Goal: Information Seeking & Learning: Check status

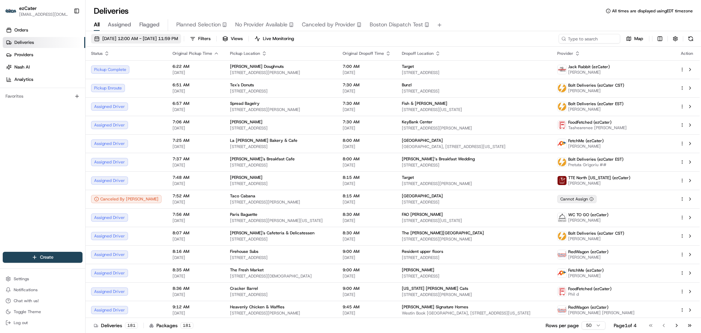
click at [156, 36] on span "[DATE] 12:00 AM - [DATE] 11:59 PM" at bounding box center [140, 39] width 76 height 6
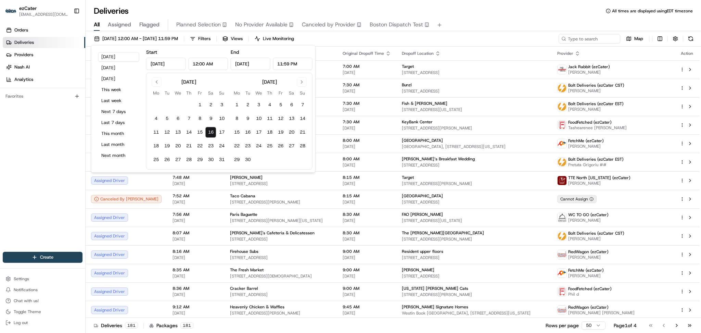
drag, startPoint x: 198, startPoint y: 63, endPoint x: 193, endPoint y: 63, distance: 4.8
click at [193, 63] on input "12:00 AM" at bounding box center [208, 63] width 40 height 12
type input "6:00 AM"
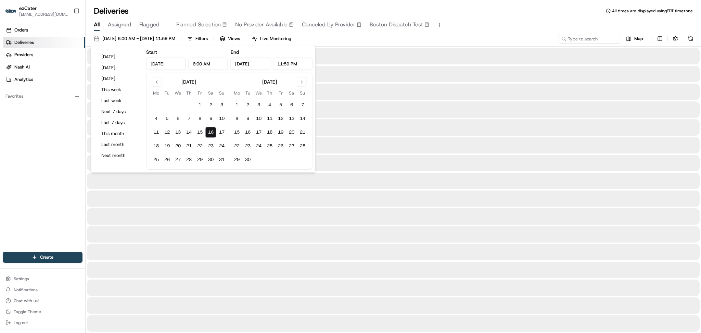
drag, startPoint x: 289, startPoint y: 64, endPoint x: 275, endPoint y: 63, distance: 14.4
click at [275, 63] on input "11:59 PM" at bounding box center [293, 63] width 40 height 12
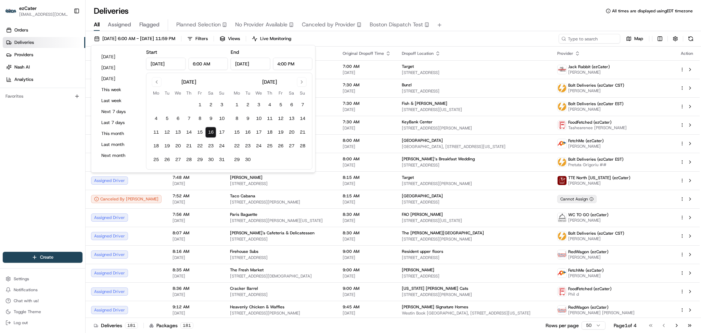
type input "4:00 PM"
click at [373, 9] on div "Deliveries All times are displayed using EDT timezone" at bounding box center [393, 10] width 615 height 11
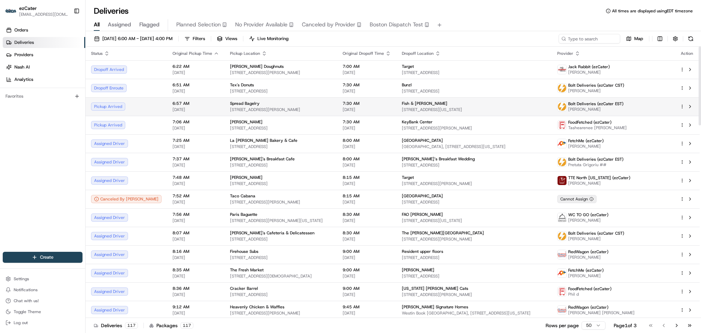
click at [167, 112] on td "6:57 AM 08/16/2025" at bounding box center [195, 106] width 57 height 18
click at [167, 121] on td "7:06 AM 08/16/2025" at bounding box center [195, 125] width 57 height 18
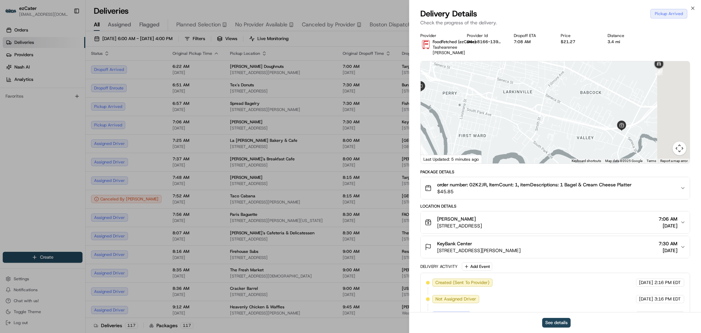
drag, startPoint x: 587, startPoint y: 144, endPoint x: 526, endPoint y: 120, distance: 65.4
click at [526, 121] on div at bounding box center [554, 112] width 269 height 102
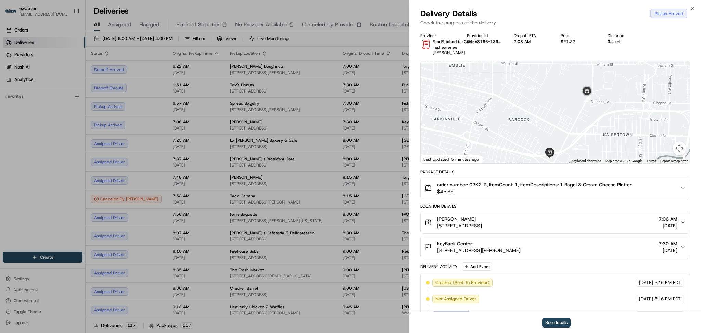
drag, startPoint x: 610, startPoint y: 101, endPoint x: 604, endPoint y: 134, distance: 34.1
click at [604, 134] on div at bounding box center [554, 112] width 269 height 102
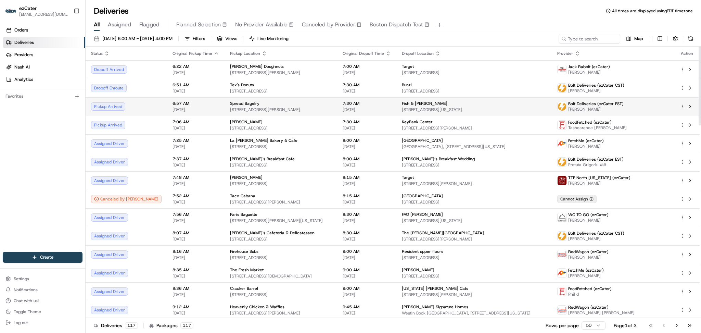
click at [140, 109] on td "Pickup Arrived" at bounding box center [126, 106] width 81 height 18
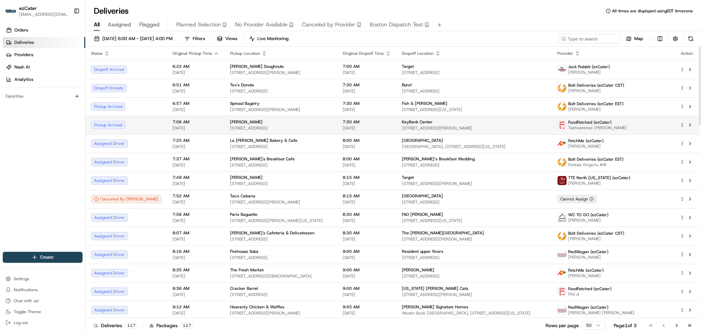
click at [172, 126] on span "08/16/2025" at bounding box center [195, 127] width 47 height 5
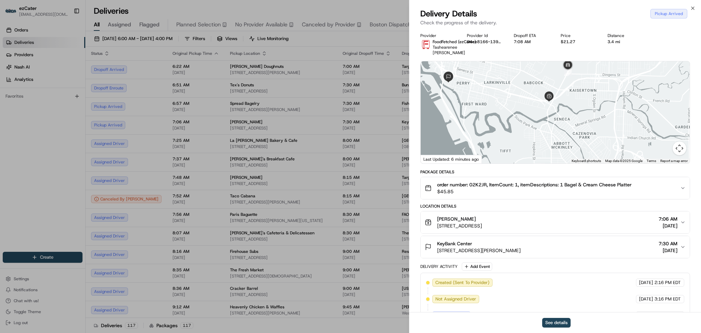
drag, startPoint x: 595, startPoint y: 135, endPoint x: 613, endPoint y: 69, distance: 68.2
click at [613, 69] on div at bounding box center [554, 112] width 269 height 102
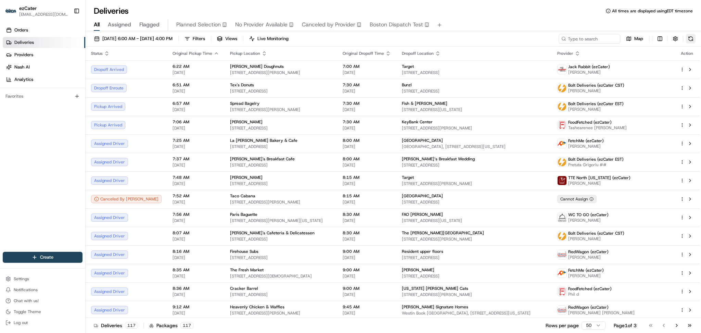
click at [690, 38] on button at bounding box center [691, 39] width 10 height 10
click at [298, 124] on div "Tim Hortons" at bounding box center [281, 121] width 102 height 5
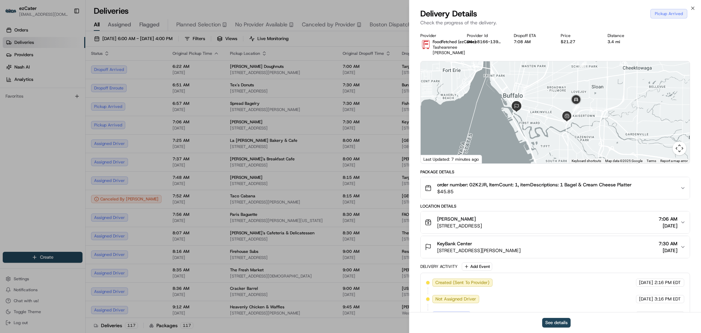
drag, startPoint x: 625, startPoint y: 115, endPoint x: 612, endPoint y: 81, distance: 36.3
click at [612, 81] on div at bounding box center [554, 112] width 269 height 102
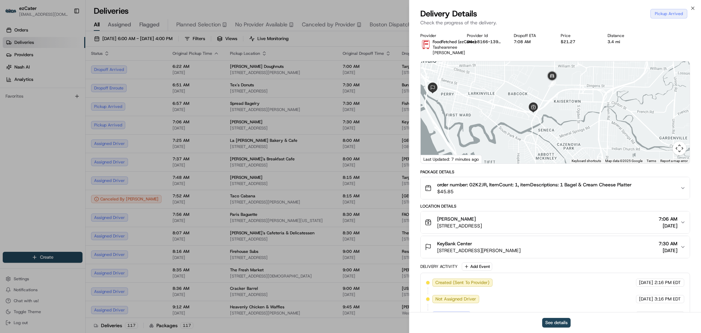
drag, startPoint x: 578, startPoint y: 113, endPoint x: 578, endPoint y: 119, distance: 6.5
click at [578, 119] on div at bounding box center [554, 112] width 269 height 102
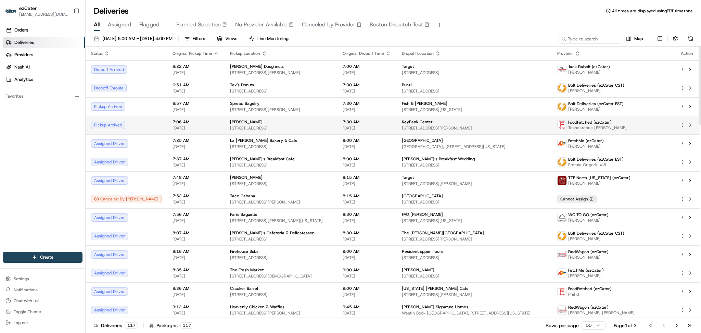
click at [131, 122] on div "Pickup Arrived" at bounding box center [126, 125] width 70 height 8
click at [133, 127] on div "Pickup Arrived" at bounding box center [126, 125] width 70 height 8
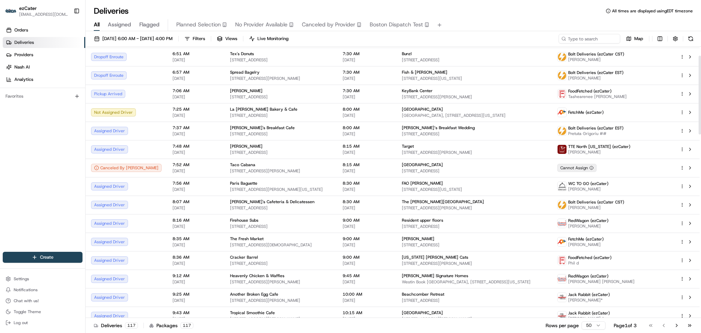
scroll to position [33, 0]
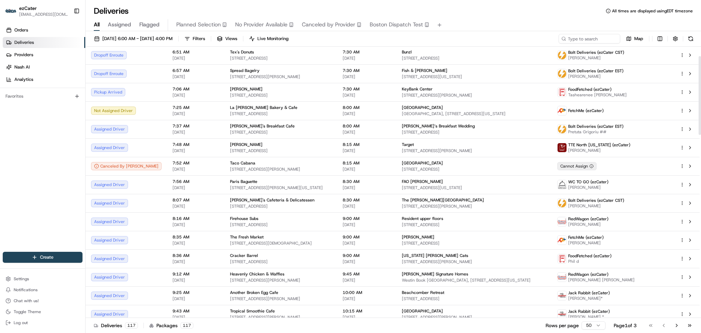
drag, startPoint x: 700, startPoint y: 102, endPoint x: 700, endPoint y: 111, distance: 9.6
click at [700, 111] on div at bounding box center [699, 95] width 2 height 79
click at [172, 94] on span "08/16/2025" at bounding box center [195, 94] width 47 height 5
click at [172, 112] on span "08/16/2025" at bounding box center [195, 113] width 47 height 5
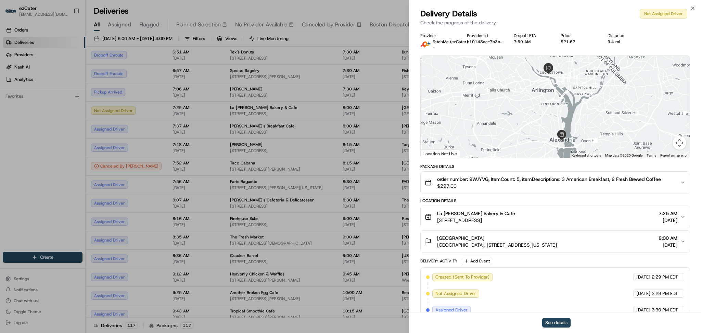
click at [484, 178] on span "order number: 9WJYVG, ItemCount: 5, itemDescriptions: 3 American Breakfast, 2 F…" at bounding box center [549, 178] width 224 height 7
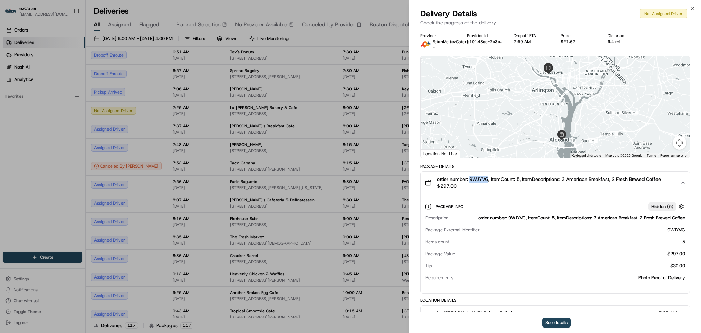
copy span "9WJYVG"
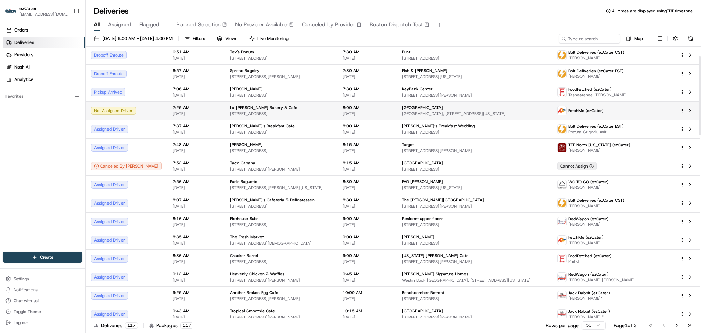
click at [184, 111] on span "08/16/2025" at bounding box center [195, 113] width 47 height 5
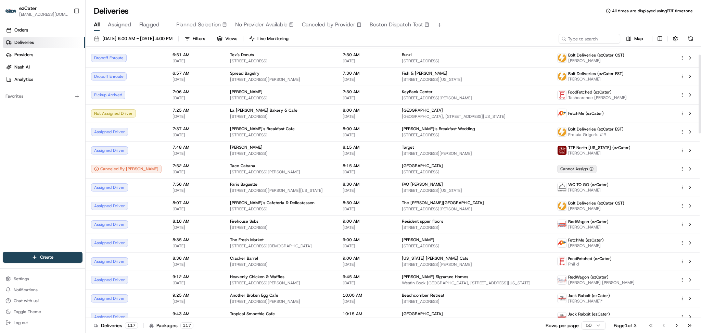
scroll to position [31, 0]
drag, startPoint x: 700, startPoint y: 89, endPoint x: 700, endPoint y: 99, distance: 9.2
click at [700, 99] on div at bounding box center [699, 95] width 2 height 79
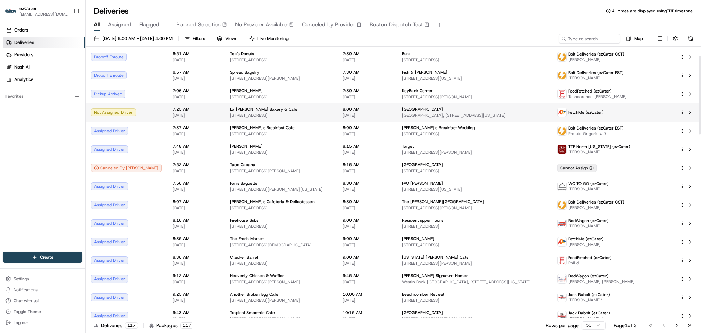
click at [172, 112] on div "7:25 AM 08/16/2025" at bounding box center [195, 112] width 47 height 12
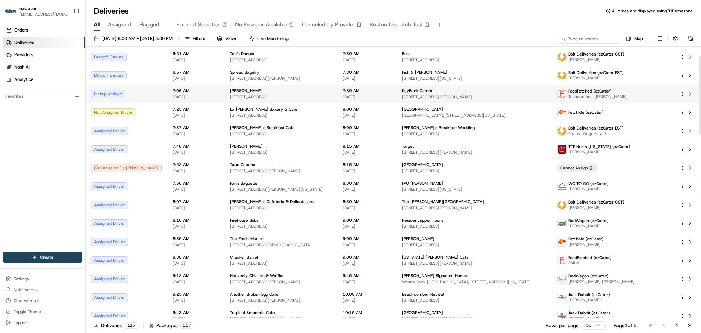
click at [272, 93] on div "Tim Hortons 1474 Seneca St, Buffalo, NY 14210, USA" at bounding box center [281, 94] width 102 height 12
click at [167, 93] on td "7:06 AM 08/16/2025" at bounding box center [195, 93] width 57 height 18
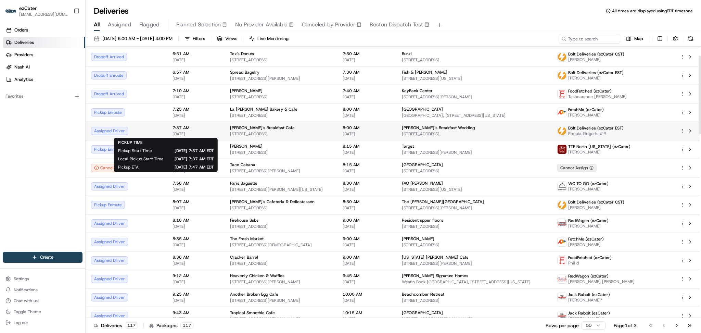
click at [177, 129] on span "7:37 AM" at bounding box center [195, 127] width 47 height 5
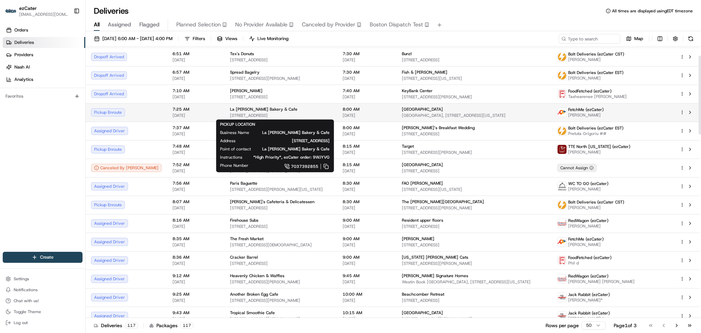
click at [230, 110] on span "La [PERSON_NAME] Bakery & Cafe" at bounding box center [263, 108] width 67 height 5
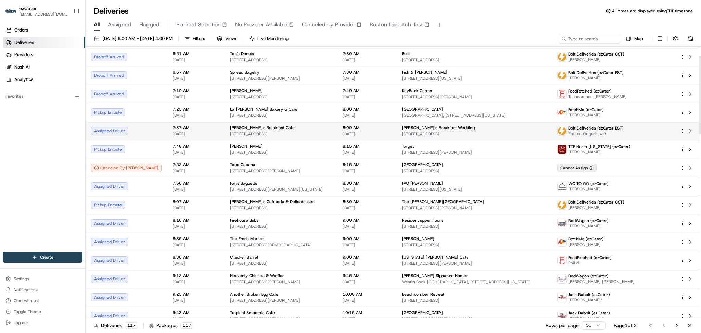
click at [183, 128] on span "7:37 AM" at bounding box center [195, 127] width 47 height 5
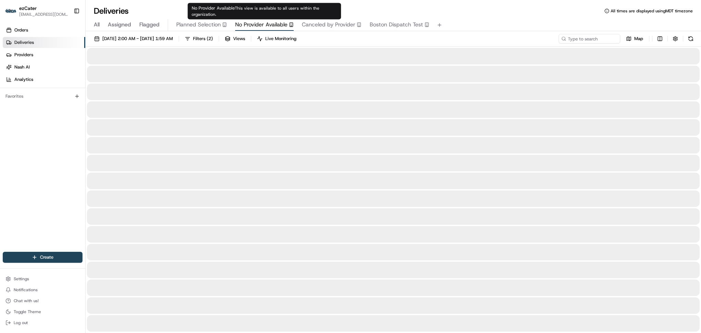
click at [228, 8] on div "No Provider Available This view is available to all users within the organizati…" at bounding box center [263, 11] width 153 height 16
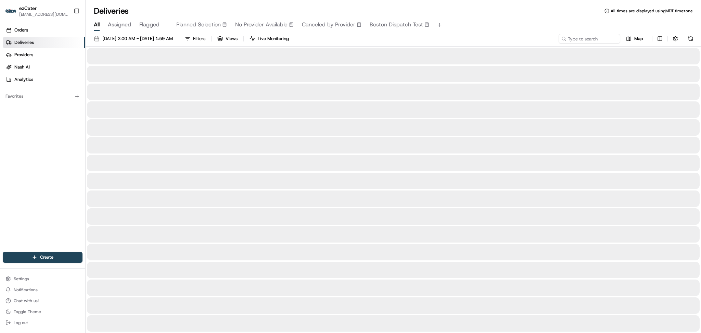
click at [99, 25] on span "All" at bounding box center [97, 25] width 6 height 8
click at [120, 39] on span "08/16/2025 12:00 AM - 08/23/2025 11:59 PM" at bounding box center [140, 39] width 76 height 6
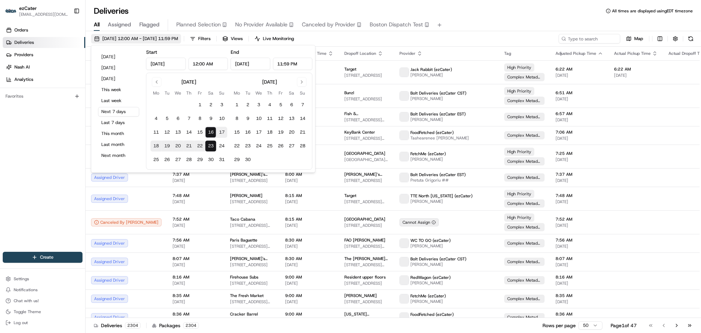
type input "[DATE]"
type input "12:00 AM"
type input "Aug 23, 2025"
type input "11:59 PM"
click at [113, 131] on button "This month" at bounding box center [118, 134] width 41 height 10
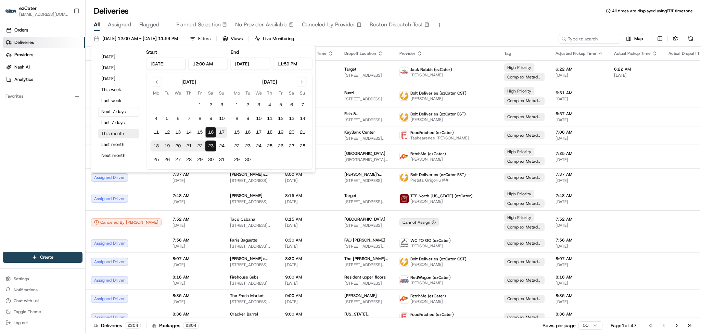
type input "Aug 1, 2025"
type input "Aug 31, 2025"
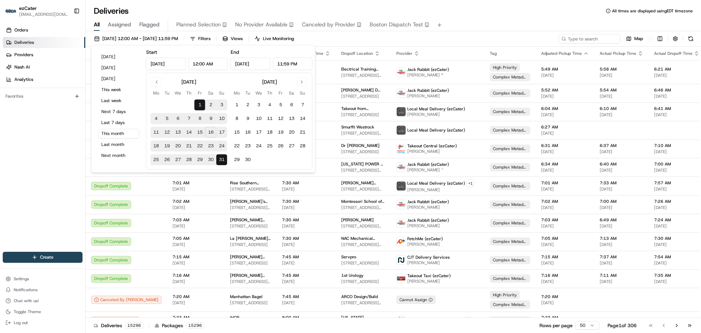
click at [418, 13] on div "Deliveries All times are displayed using EDT timezone" at bounding box center [393, 10] width 615 height 11
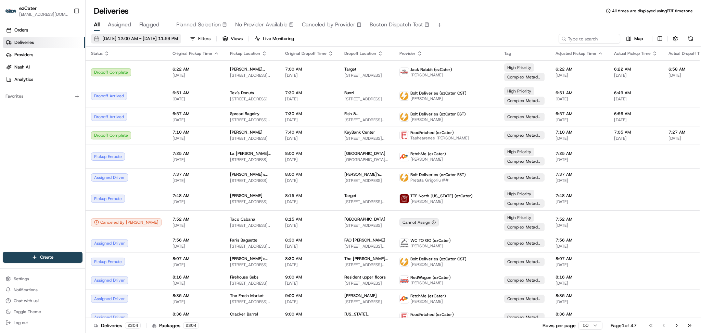
click at [139, 38] on span "08/16/2025 12:00 AM - 08/23/2025 11:59 PM" at bounding box center [140, 39] width 76 height 6
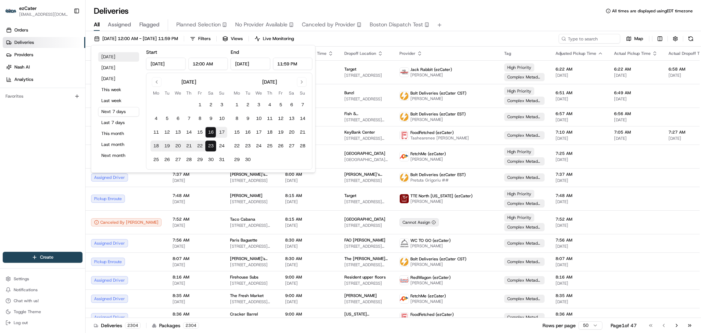
click at [119, 56] on button "[DATE]" at bounding box center [118, 57] width 41 height 10
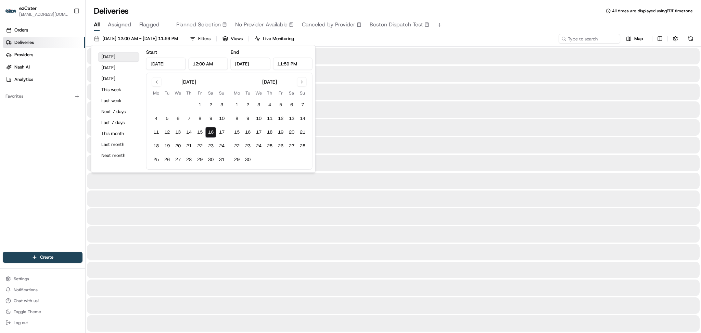
type input "Aug 16, 2025"
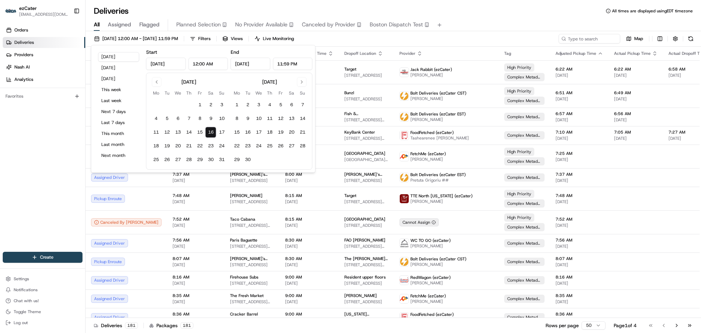
drag, startPoint x: 195, startPoint y: 63, endPoint x: 190, endPoint y: 63, distance: 4.8
click at [190, 63] on input "12:00 AM" at bounding box center [208, 63] width 40 height 12
drag, startPoint x: 197, startPoint y: 62, endPoint x: 175, endPoint y: 64, distance: 22.3
click at [175, 64] on div "Aug 16, 2025 12:00 AM" at bounding box center [187, 63] width 82 height 12
type input "6:00 AM"
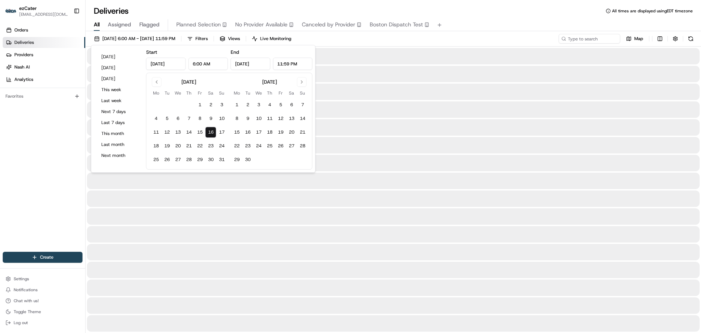
drag, startPoint x: 283, startPoint y: 63, endPoint x: 269, endPoint y: 64, distance: 14.4
click at [269, 64] on div "Aug 16, 2025 11:59 PM" at bounding box center [272, 63] width 82 height 12
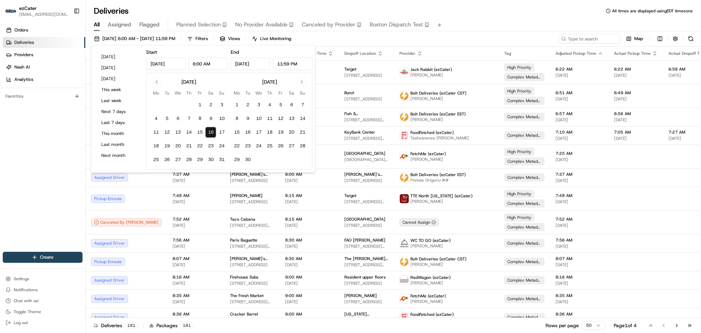
drag, startPoint x: 286, startPoint y: 62, endPoint x: 282, endPoint y: 63, distance: 3.7
click at [282, 63] on input "11:59 PM" at bounding box center [293, 63] width 40 height 12
drag, startPoint x: 288, startPoint y: 63, endPoint x: 275, endPoint y: 64, distance: 12.7
click at [275, 64] on input "11:59 PM" at bounding box center [293, 63] width 40 height 12
type input "4:00 PM"
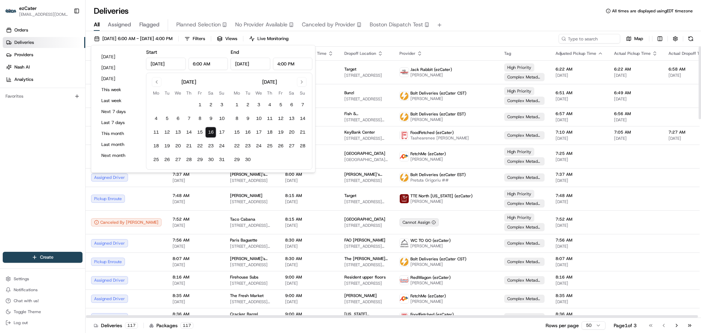
click at [347, 39] on div "[DATE] 6:00 AM - [DATE] 4:00 PM Filters Views Live Monitoring Map" at bounding box center [393, 40] width 615 height 13
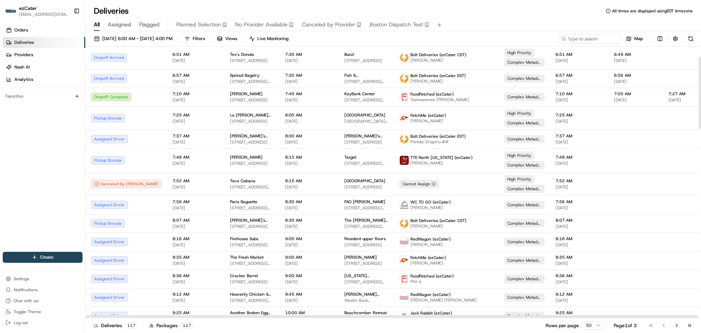
scroll to position [39, 0]
drag, startPoint x: 700, startPoint y: 70, endPoint x: 700, endPoint y: 80, distance: 10.3
click at [700, 80] on div at bounding box center [699, 93] width 2 height 73
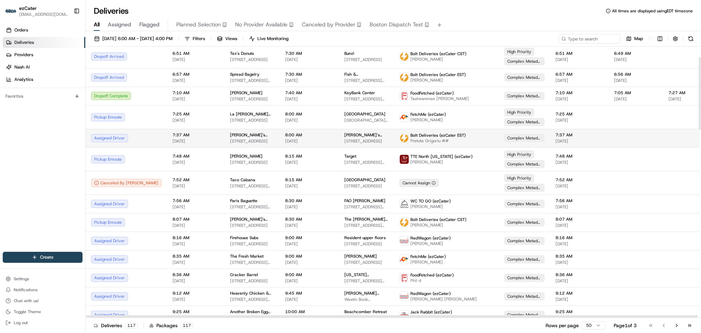
click at [344, 136] on span "Emily’s Breakfast Wedding" at bounding box center [366, 134] width 44 height 5
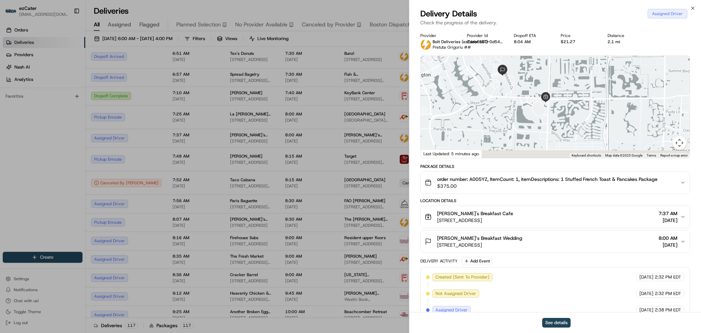
drag, startPoint x: 615, startPoint y: 143, endPoint x: 534, endPoint y: 107, distance: 88.4
click at [534, 107] on div at bounding box center [554, 107] width 269 height 102
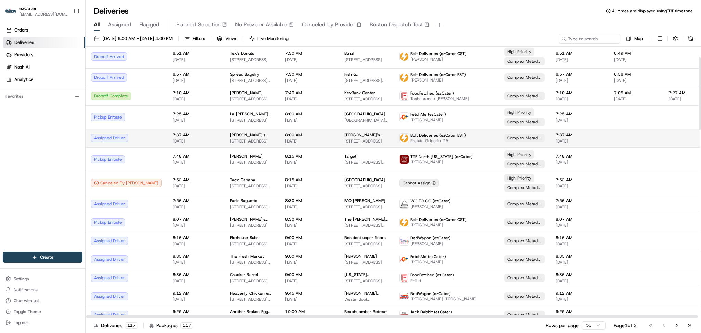
click at [167, 141] on td "7:37 AM 08/16/2025" at bounding box center [195, 138] width 57 height 18
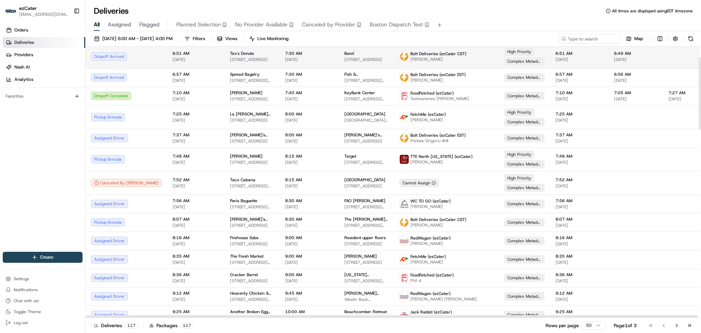
click at [135, 58] on div "Dropoff Arrived" at bounding box center [126, 56] width 70 height 8
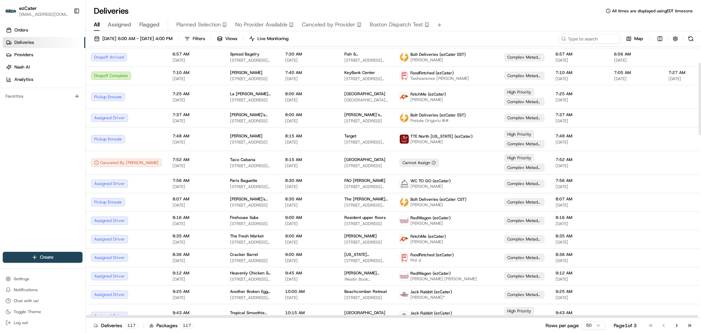
scroll to position [63, 0]
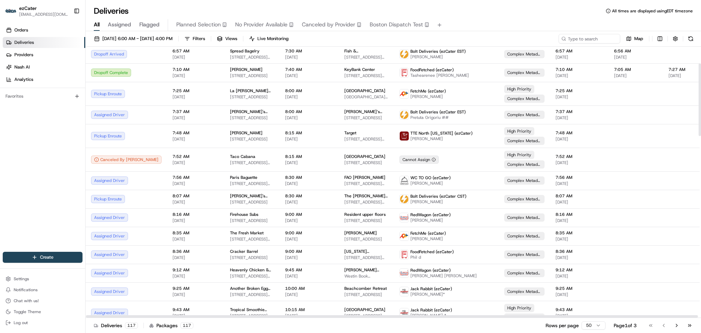
drag, startPoint x: 700, startPoint y: 104, endPoint x: 700, endPoint y: 120, distance: 16.8
click at [700, 120] on div at bounding box center [699, 99] width 2 height 73
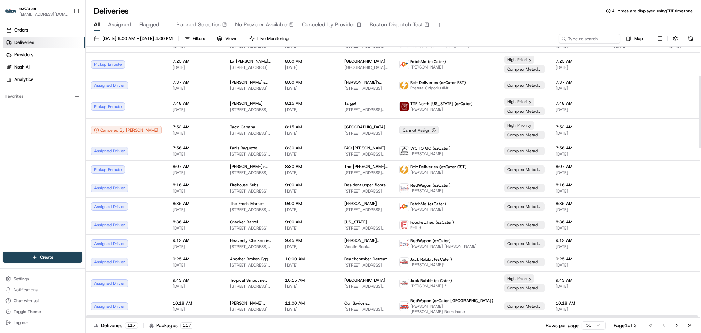
scroll to position [108, 0]
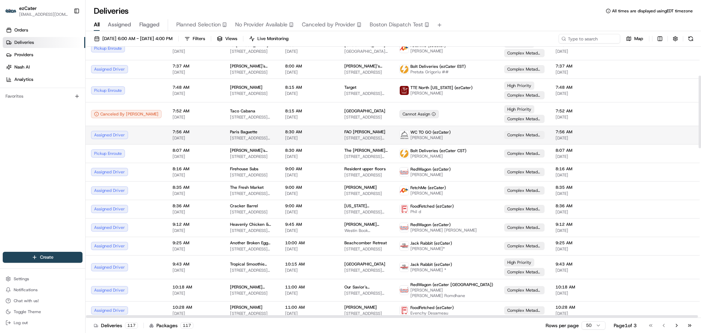
click at [167, 138] on td "7:56 AM 08/16/2025" at bounding box center [195, 135] width 57 height 18
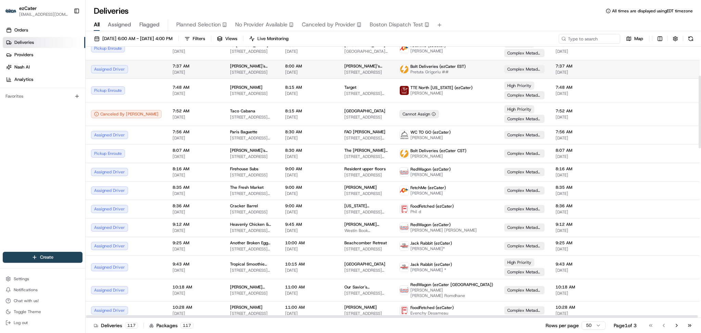
click at [173, 68] on span "7:37 AM" at bounding box center [195, 65] width 47 height 5
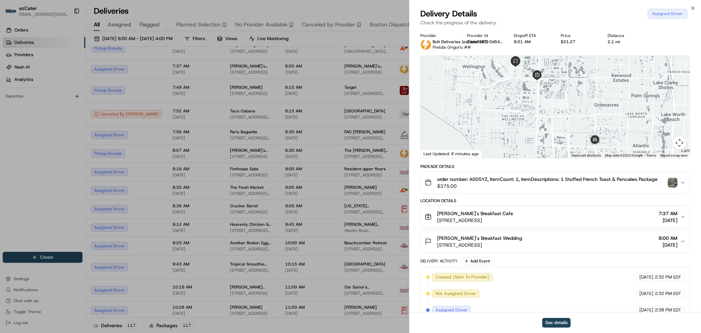
click at [675, 183] on img "button" at bounding box center [672, 183] width 10 height 10
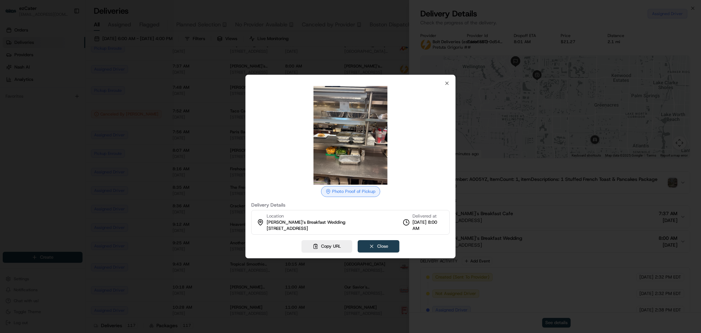
click at [382, 243] on button "Close" at bounding box center [378, 246] width 42 height 12
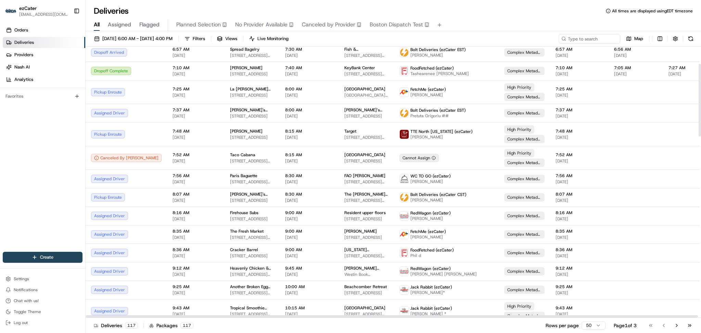
scroll to position [62, 0]
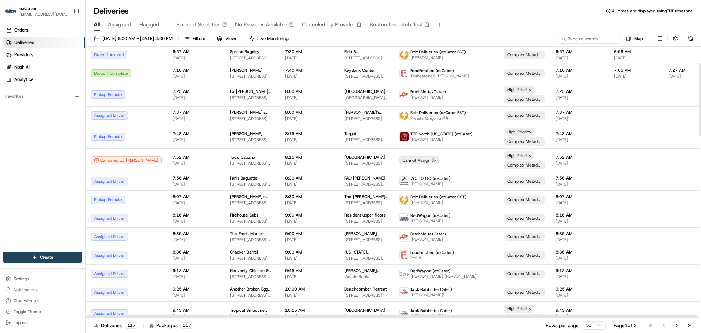
drag, startPoint x: 700, startPoint y: 143, endPoint x: 699, endPoint y: 131, distance: 12.4
click at [699, 131] on div at bounding box center [699, 99] width 2 height 73
click at [172, 110] on span "7:37 AM" at bounding box center [195, 111] width 47 height 5
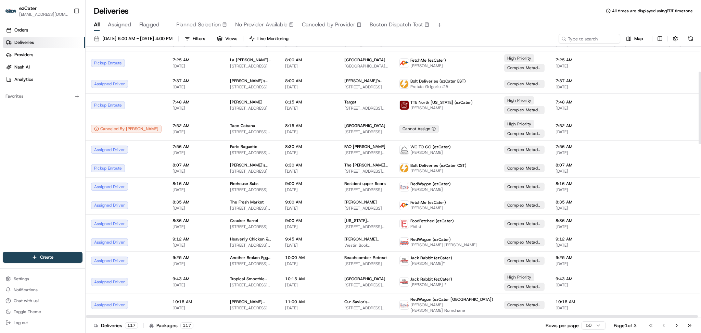
scroll to position [97, 0]
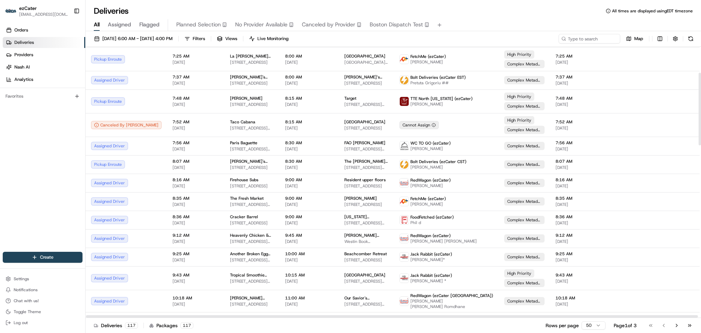
drag, startPoint x: 700, startPoint y: 104, endPoint x: 700, endPoint y: 114, distance: 9.6
click at [700, 114] on div at bounding box center [699, 109] width 2 height 73
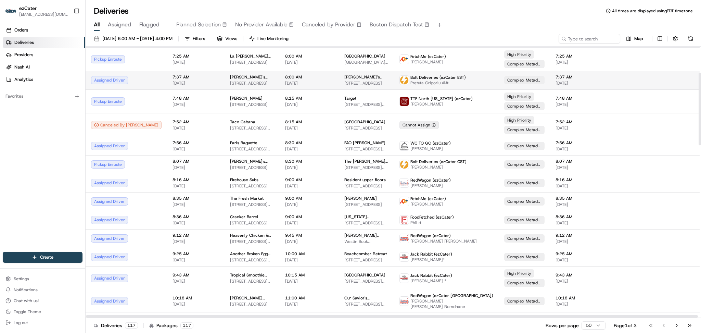
click at [344, 78] on span "Emily’s Breakfast Wedding" at bounding box center [366, 76] width 44 height 5
click at [167, 77] on td "7:37 AM 08/16/2025" at bounding box center [195, 80] width 57 height 18
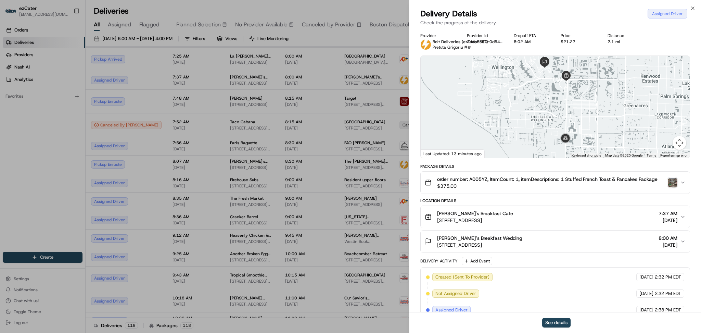
click at [673, 181] on img "button" at bounding box center [672, 183] width 10 height 10
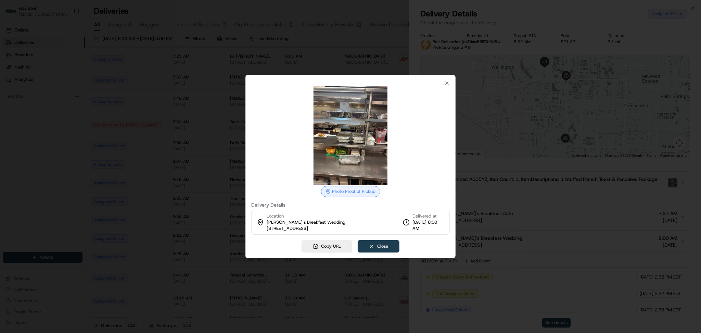
click at [387, 246] on button "Close" at bounding box center [378, 246] width 42 height 12
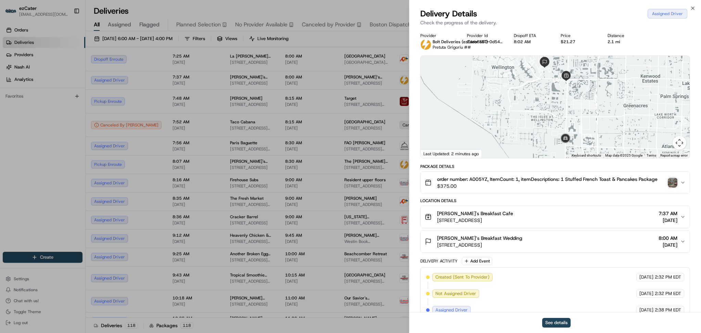
click at [629, 193] on button "order number: A005YZ, ItemCount: 1, itemDescriptions: 1 Stuffed French Toast & …" at bounding box center [554, 182] width 269 height 22
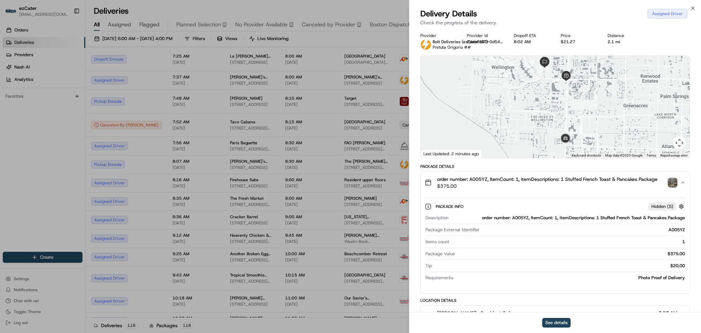
click at [476, 178] on span "order number: A005YZ, ItemCount: 1, itemDescriptions: 1 Stuffed French Toast & …" at bounding box center [547, 178] width 220 height 7
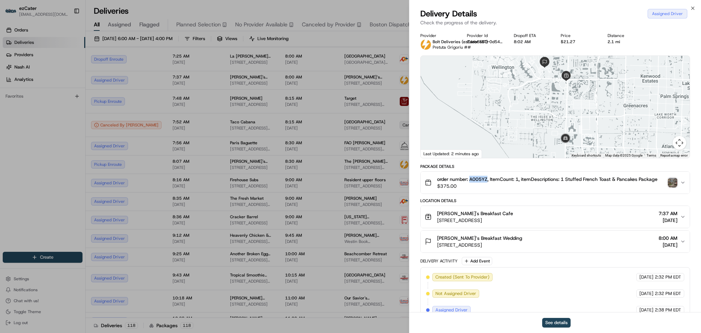
copy span "A005YZ"
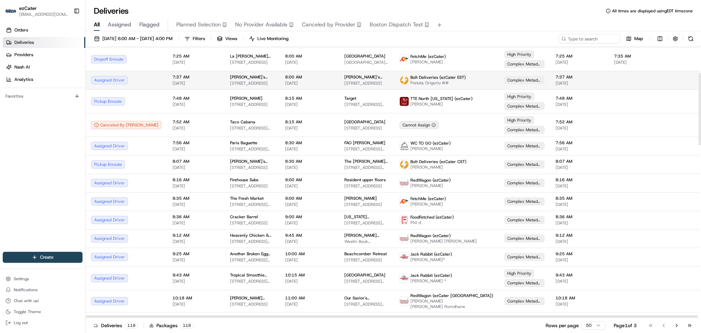
click at [172, 81] on span "08/16/2025" at bounding box center [195, 82] width 47 height 5
click at [167, 74] on td "7:37 AM 08/16/2025" at bounding box center [195, 80] width 57 height 18
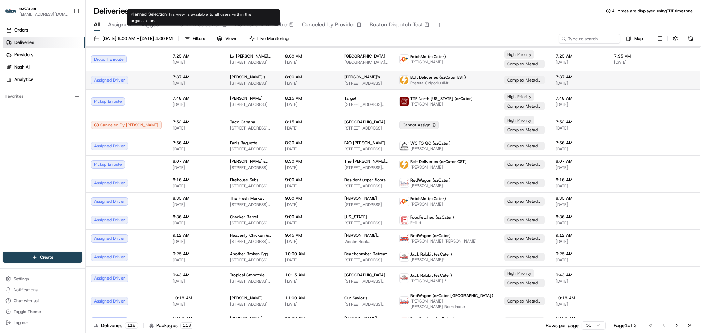
click at [167, 86] on td "7:37 AM 08/16/2025" at bounding box center [195, 80] width 57 height 18
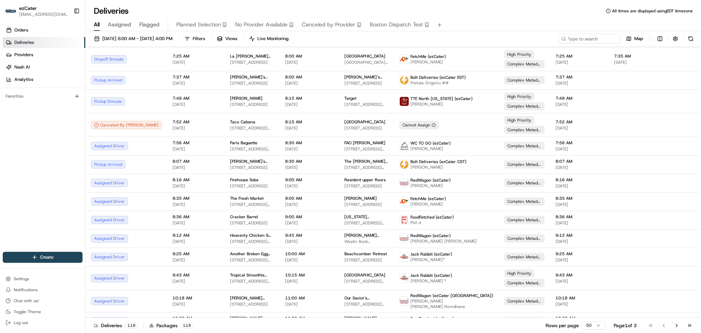
click at [511, 8] on div "Deliveries All times are displayed using EDT timezone" at bounding box center [393, 10] width 615 height 11
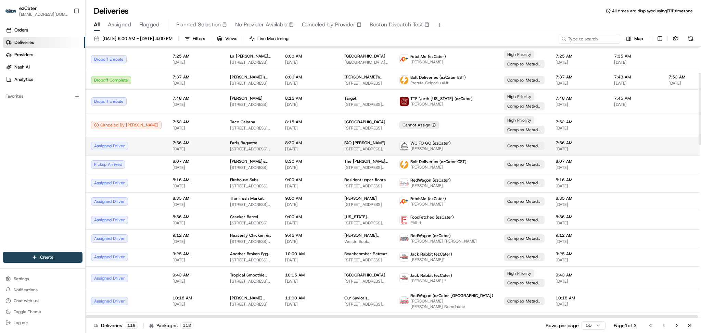
click at [239, 144] on div "Paris Baguette" at bounding box center [252, 142] width 44 height 5
click at [344, 147] on span "49 W 49th St, New York, NY 10112, USA" at bounding box center [366, 148] width 44 height 5
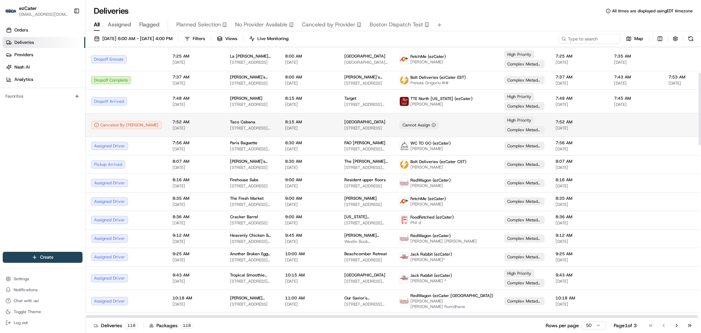
click at [402, 133] on td "Cannot Assign" at bounding box center [446, 125] width 105 height 24
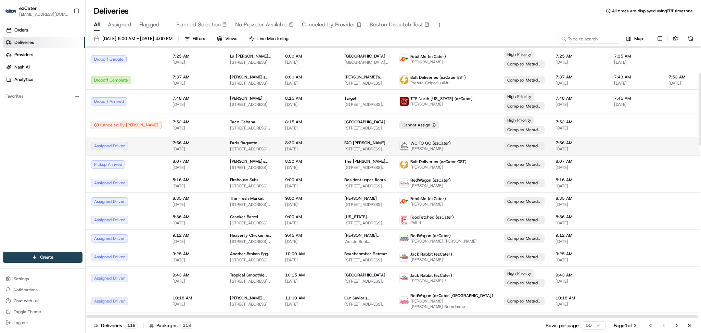
click at [172, 142] on span "7:56 AM" at bounding box center [195, 142] width 47 height 5
click at [244, 149] on td "Paris Baguette 55 Fulton St, New York, NY 10038, USA" at bounding box center [251, 145] width 55 height 18
click at [167, 145] on td "7:56 AM 08/16/2025" at bounding box center [195, 145] width 57 height 18
click at [140, 143] on td "Assigned Driver" at bounding box center [126, 145] width 81 height 18
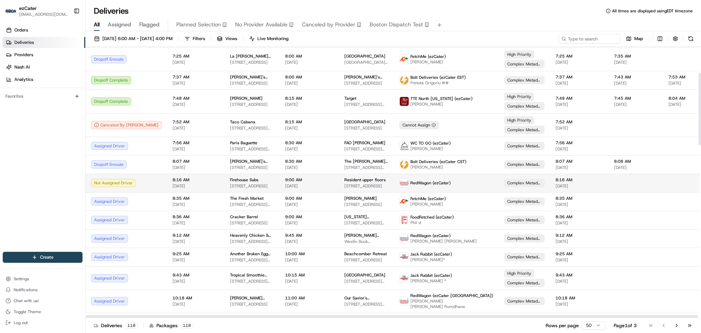
click at [167, 191] on td "8:16 AM 08/16/2025" at bounding box center [195, 182] width 57 height 18
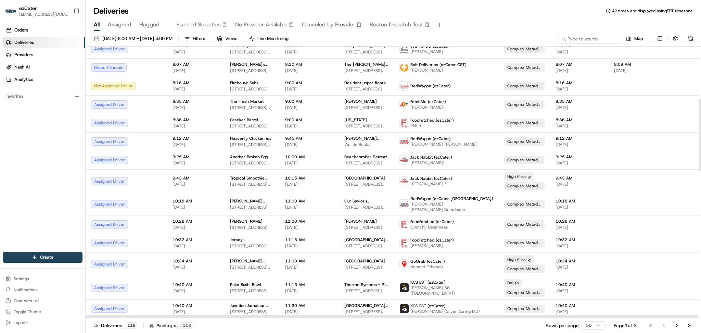
scroll to position [190, 0]
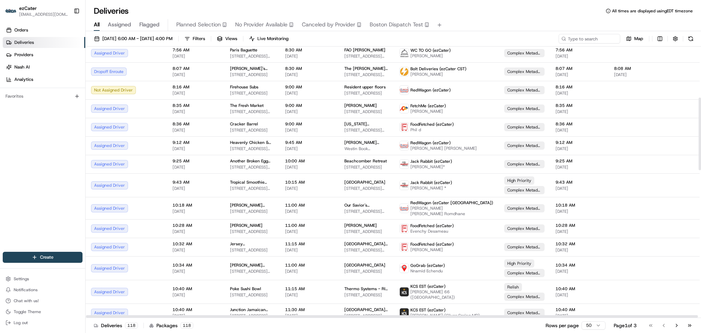
drag, startPoint x: 700, startPoint y: 128, endPoint x: 699, endPoint y: 153, distance: 24.6
click at [699, 153] on div at bounding box center [699, 133] width 2 height 73
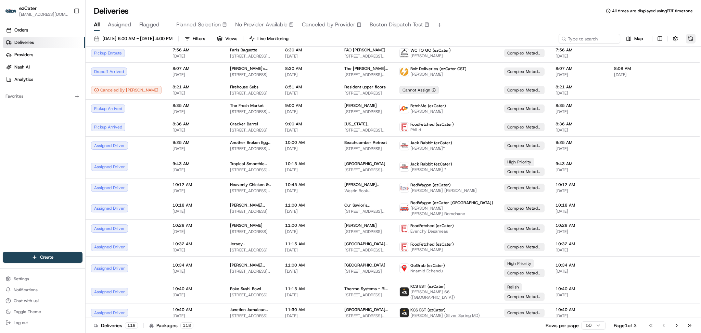
click at [689, 38] on button at bounding box center [691, 39] width 10 height 10
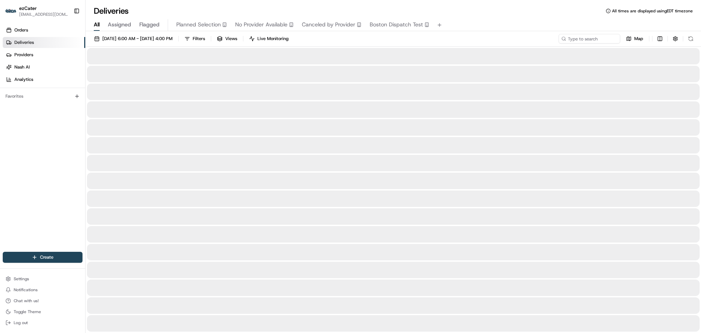
click at [270, 10] on div "Deliveries All times are displayed using EDT timezone" at bounding box center [393, 10] width 615 height 11
click at [693, 37] on div "Map" at bounding box center [626, 39] width 137 height 10
click at [690, 38] on div "Map" at bounding box center [626, 39] width 137 height 10
type input "YQ7ZK1"
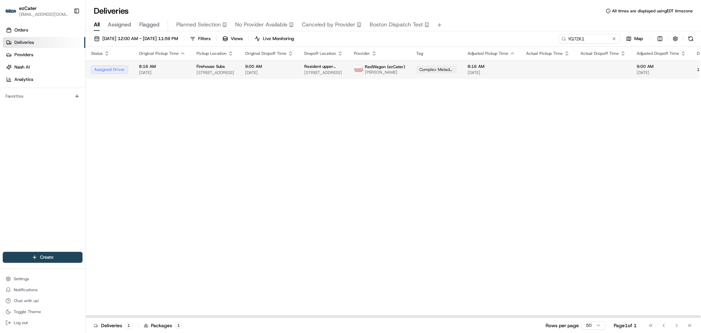
click at [234, 76] on td "Firehouse Subs 3124 W North Ave, Stone Park, IL 60165, USA" at bounding box center [215, 69] width 49 height 18
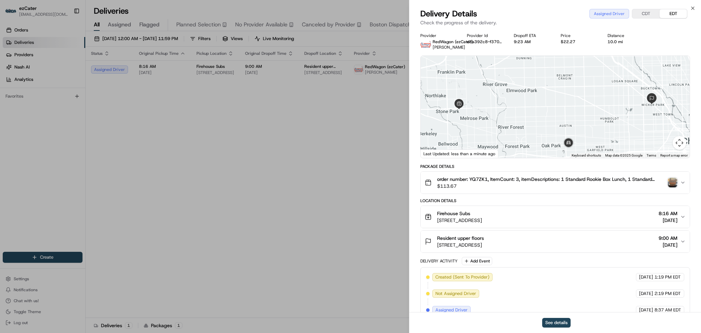
click at [672, 185] on img "button" at bounding box center [672, 183] width 10 height 10
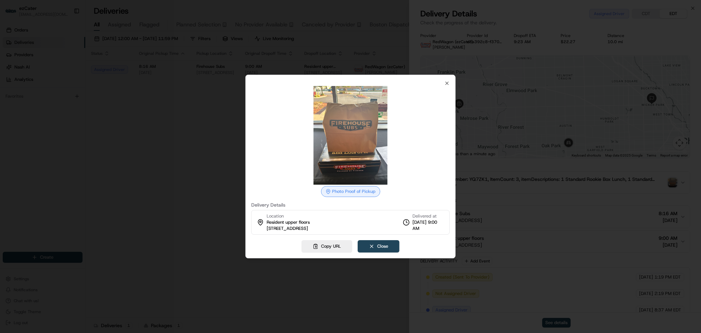
click at [179, 161] on div at bounding box center [350, 166] width 701 height 333
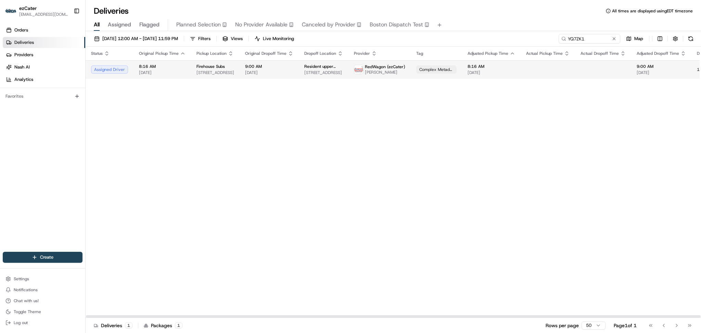
click at [253, 65] on span "9:00 AM" at bounding box center [269, 66] width 48 height 5
click at [689, 40] on button at bounding box center [691, 39] width 10 height 10
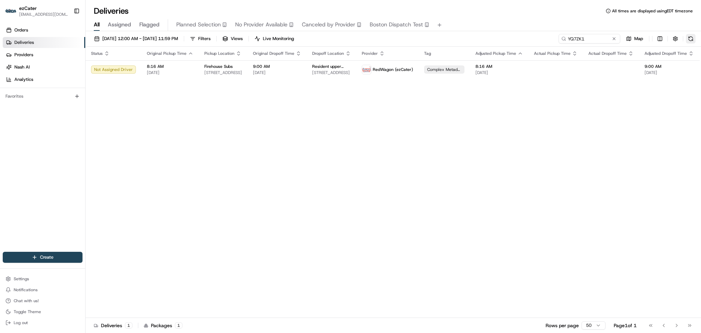
click at [690, 38] on button at bounding box center [691, 39] width 10 height 10
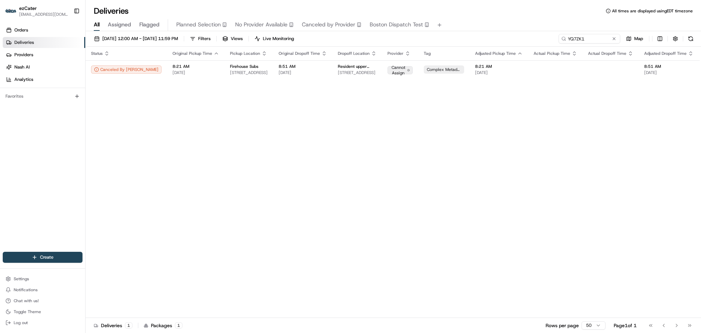
click at [686, 40] on button at bounding box center [691, 39] width 10 height 10
click at [611, 37] on div "YQ7ZK1" at bounding box center [579, 39] width 82 height 10
click at [614, 37] on button at bounding box center [613, 38] width 7 height 7
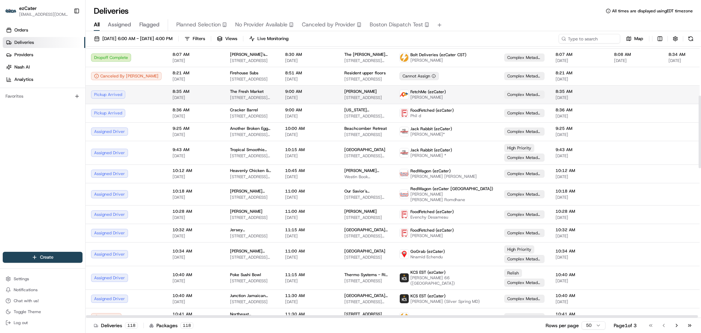
scroll to position [182, 0]
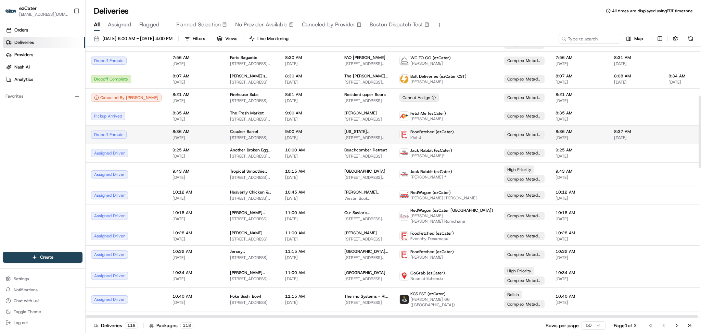
click at [172, 134] on span "8:36 AM" at bounding box center [195, 131] width 47 height 5
click at [172, 119] on span "[DATE]" at bounding box center [195, 118] width 47 height 5
click at [167, 122] on td "8:35 AM [DATE]" at bounding box center [195, 116] width 57 height 18
click at [690, 39] on button at bounding box center [691, 39] width 10 height 10
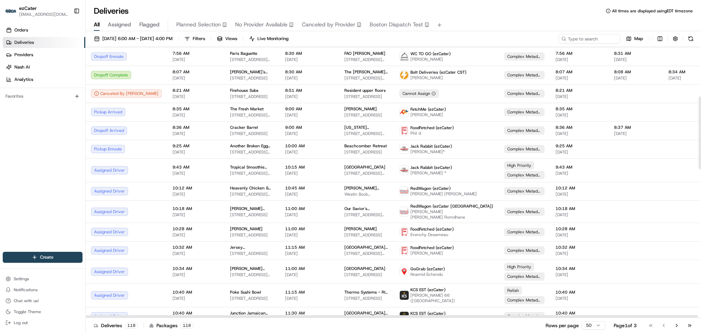
click at [700, 158] on div at bounding box center [699, 132] width 2 height 73
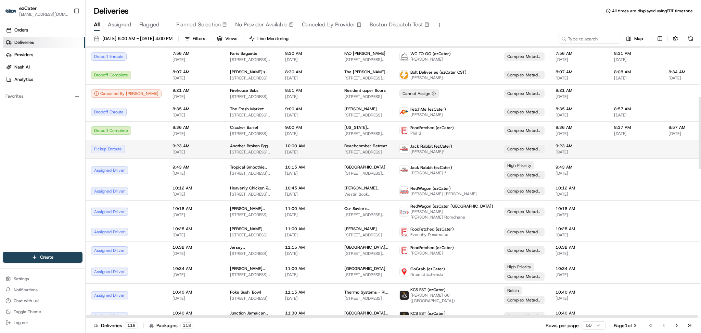
click at [171, 155] on td "9:23 AM 08/16/2025" at bounding box center [195, 149] width 57 height 18
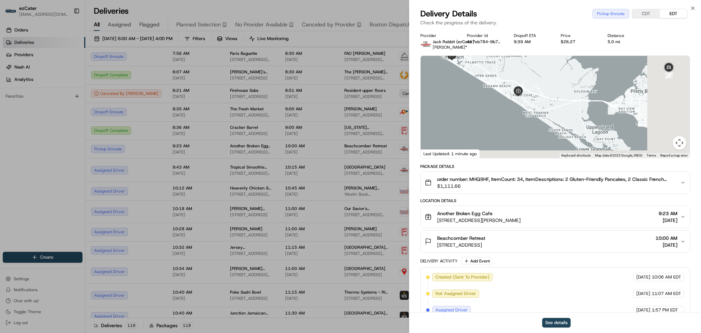
drag, startPoint x: 610, startPoint y: 107, endPoint x: 469, endPoint y: 78, distance: 143.2
click at [470, 78] on div at bounding box center [554, 107] width 269 height 102
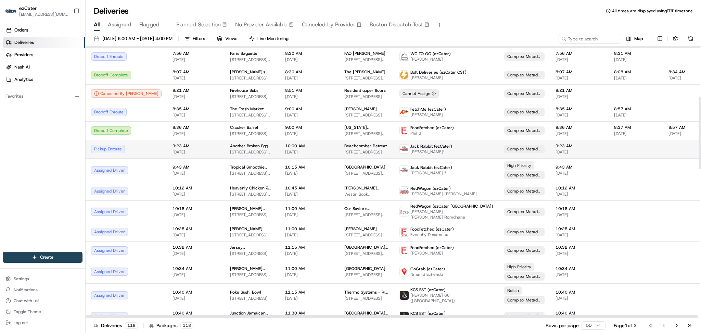
click at [173, 154] on span "08/16/2025" at bounding box center [195, 151] width 47 height 5
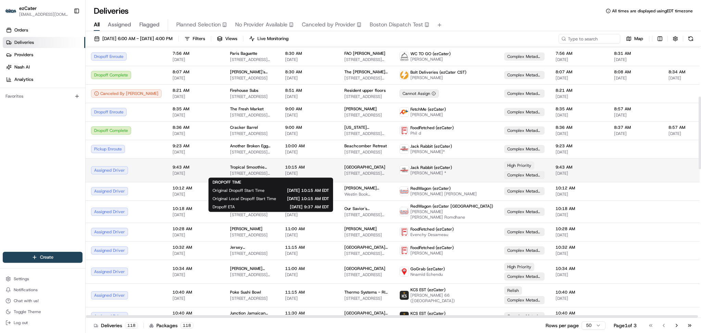
click at [285, 167] on span "10:15 AM" at bounding box center [309, 166] width 48 height 5
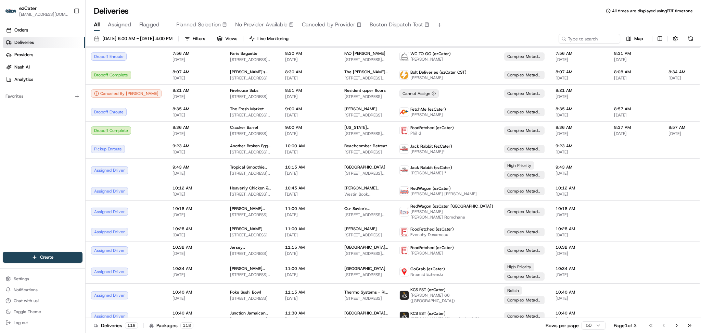
click at [696, 35] on div "08/16/2025 6:00 AM - 08/16/2025 4:00 PM Filters Views Live Monitoring Map" at bounding box center [393, 40] width 615 height 13
click at [692, 38] on button at bounding box center [691, 39] width 10 height 10
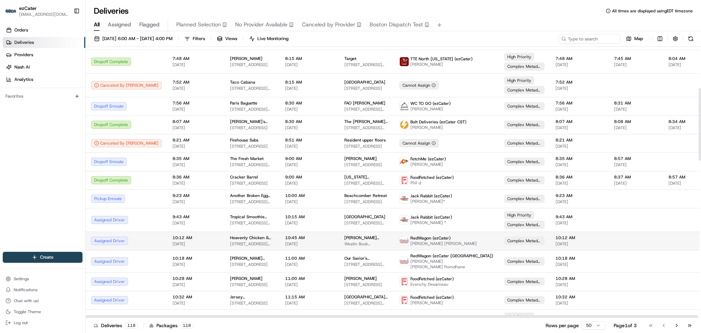
scroll to position [182, 0]
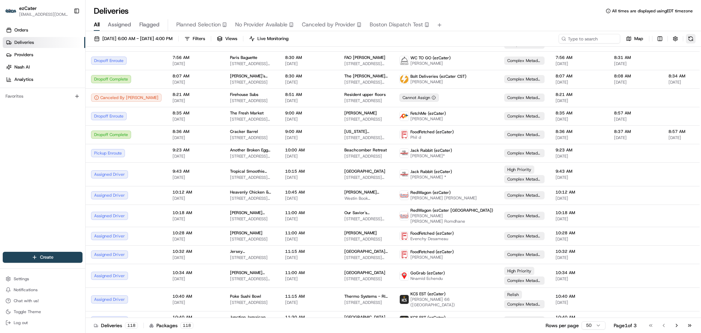
click at [689, 42] on button at bounding box center [691, 39] width 10 height 10
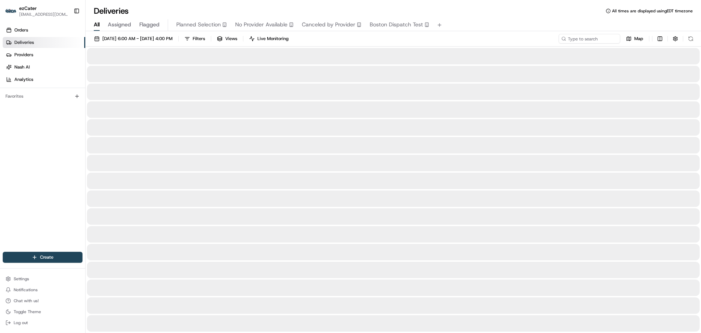
click at [561, 70] on div at bounding box center [393, 74] width 612 height 16
click at [35, 320] on button "Log out" at bounding box center [43, 322] width 80 height 10
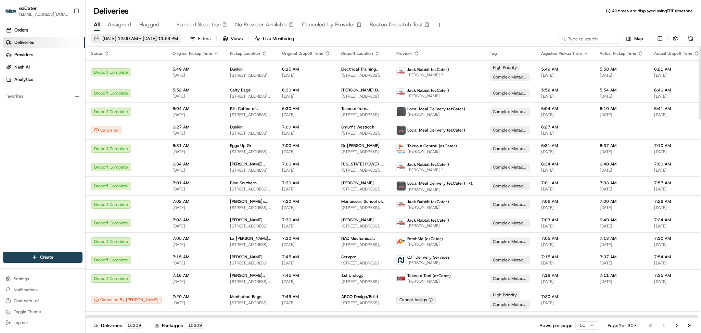
click at [135, 40] on span "[DATE] 12:00 AM - [DATE] 11:59 PM" at bounding box center [140, 39] width 76 height 6
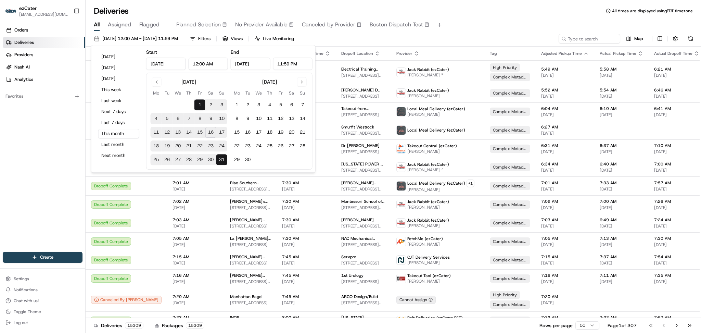
click at [310, 5] on div "Deliveries All times are displayed using EDT timezone" at bounding box center [393, 10] width 615 height 11
